Goal: Information Seeking & Learning: Learn about a topic

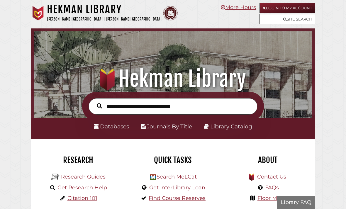
scroll to position [92, 276]
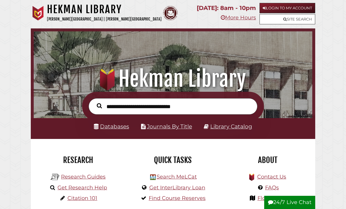
click at [302, 6] on link "Login to My Account" at bounding box center [288, 8] width 56 height 10
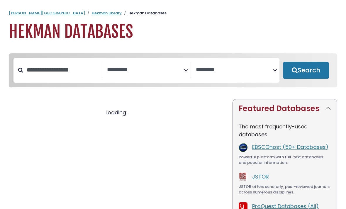
select select "Database Subject Filter"
select select "Database Vendors Filter"
select select "Database Subject Filter"
select select "Database Vendors Filter"
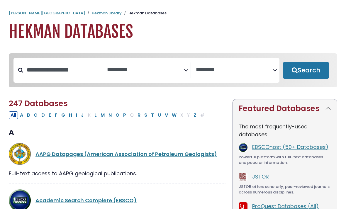
click at [182, 67] on textarea "Search" at bounding box center [145, 70] width 77 height 6
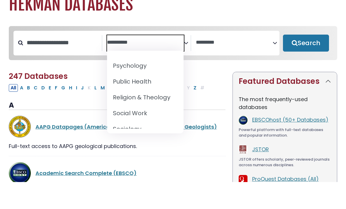
scroll to position [575, 0]
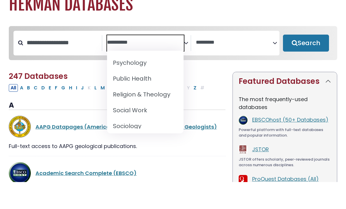
select select "*****"
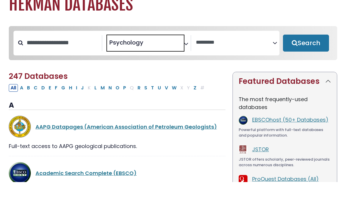
click at [240, 67] on textarea "Search" at bounding box center [234, 70] width 77 height 6
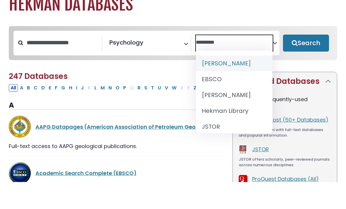
scroll to position [0, 0]
click at [247, 67] on textarea "Search" at bounding box center [234, 70] width 77 height 6
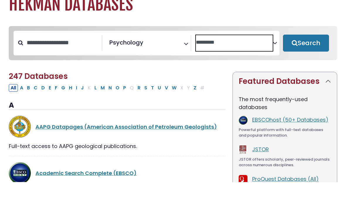
click at [251, 22] on h1 "Hekman Databases" at bounding box center [173, 32] width 329 height 20
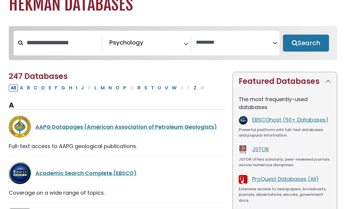
click at [313, 38] on button "Search" at bounding box center [306, 43] width 46 height 17
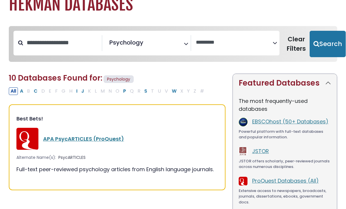
click at [319, 39] on button "Search" at bounding box center [328, 44] width 36 height 26
click at [317, 36] on button "Search" at bounding box center [328, 44] width 36 height 26
select select "Database Vendors Filter"
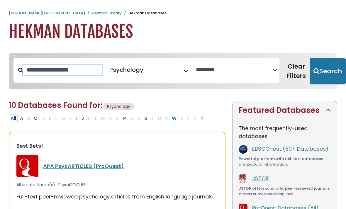
click at [30, 74] on input "Search database by title or keyword" at bounding box center [62, 70] width 79 height 10
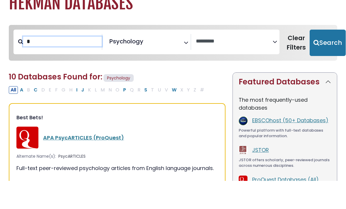
type input "*"
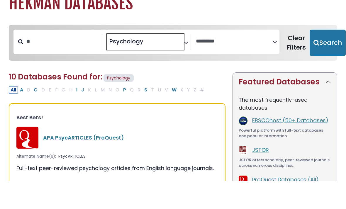
select select "Database Subject Filter"
type textarea "**********"
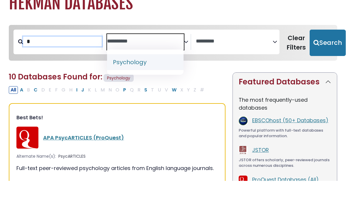
click at [58, 65] on input "*" at bounding box center [62, 70] width 79 height 10
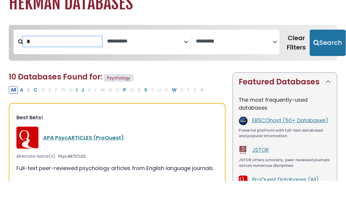
click at [33, 65] on input "*" at bounding box center [62, 70] width 79 height 10
type input "**********"
click at [319, 58] on button "Search" at bounding box center [328, 71] width 36 height 26
select select "Database Subject Filter"
select select "Database Vendors Filter"
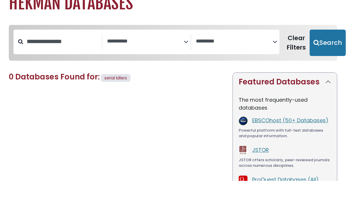
click at [318, 58] on button "Search" at bounding box center [328, 71] width 36 height 26
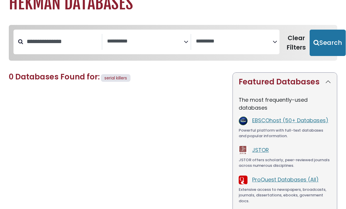
select select "Database Subject Filter"
select select "Database Vendors Filter"
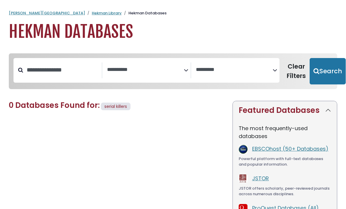
scroll to position [28, 0]
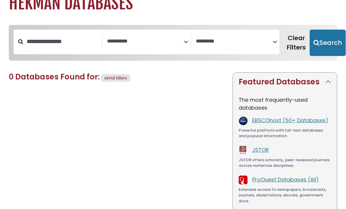
select select "Database Subject Filter"
select select "Database Vendors Filter"
select select "*****"
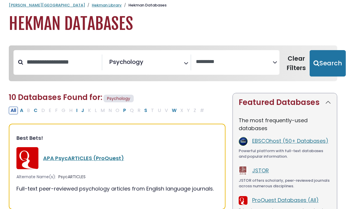
scroll to position [8, 0]
click at [112, 98] on span "Psychology" at bounding box center [119, 99] width 30 height 8
click at [10, 111] on button "All" at bounding box center [13, 111] width 9 height 8
select select "Database Vendors Filter"
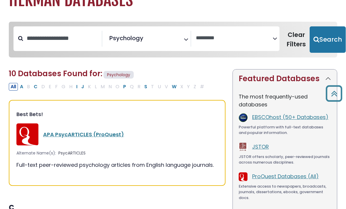
scroll to position [0, 0]
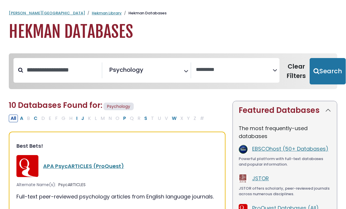
click at [27, 13] on link "[PERSON_NAME][GEOGRAPHIC_DATA]" at bounding box center [47, 13] width 76 height 6
select select "Database Vendors Filter"
click at [92, 15] on link "Hekman Library" at bounding box center [107, 13] width 30 height 6
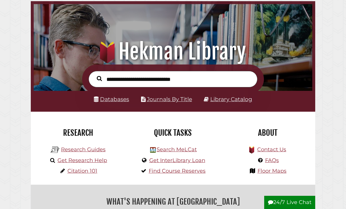
scroll to position [26, 0]
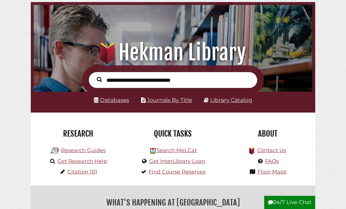
click at [240, 103] on link "Library Catalog" at bounding box center [232, 100] width 42 height 7
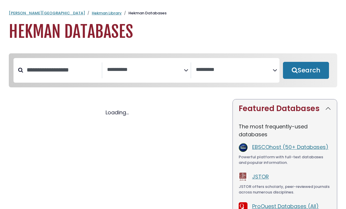
select select "Database Subject Filter"
select select "Database Vendors Filter"
select select "Database Subject Filter"
select select "Database Vendors Filter"
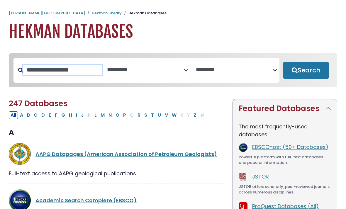
click at [58, 75] on input "Search database by title or keyword" at bounding box center [62, 70] width 79 height 10
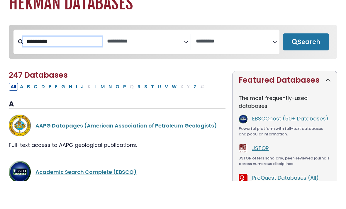
type input "********"
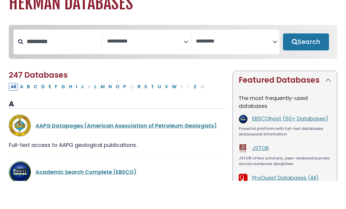
click at [315, 62] on button "Search" at bounding box center [306, 70] width 46 height 17
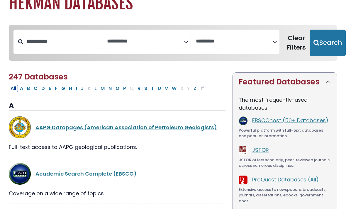
select select "Database Subject Filter"
select select "Database Vendors Filter"
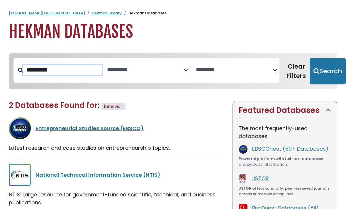
click at [58, 69] on input "********" at bounding box center [62, 70] width 79 height 10
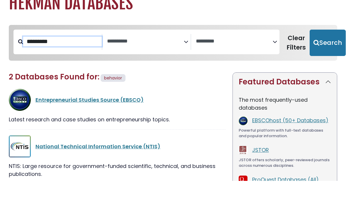
click at [319, 58] on button "Search" at bounding box center [328, 71] width 36 height 26
select select "Database Subject Filter"
select select "Database Vendors Filter"
type input "*"
type input "**********"
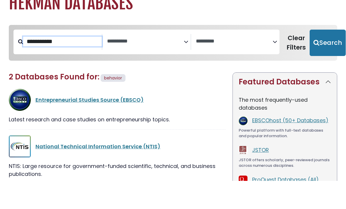
click at [319, 58] on button "Search" at bounding box center [328, 71] width 36 height 26
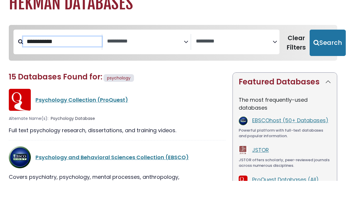
select select "Database Subject Filter"
select select "Database Vendors Filter"
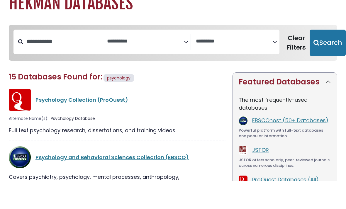
click at [318, 58] on button "Search" at bounding box center [328, 71] width 36 height 26
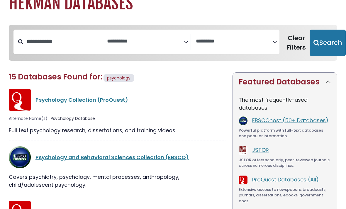
select select "Database Subject Filter"
select select "Database Vendors Filter"
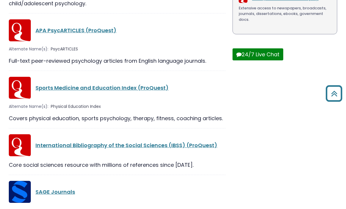
scroll to position [220, 0]
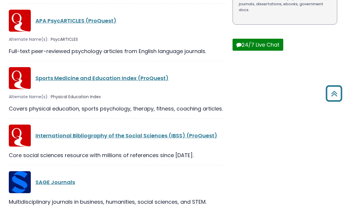
click at [44, 77] on link "Sports Medicine and Education Index (ProQuest)" at bounding box center [102, 78] width 133 height 7
